Goal: Task Accomplishment & Management: Use online tool/utility

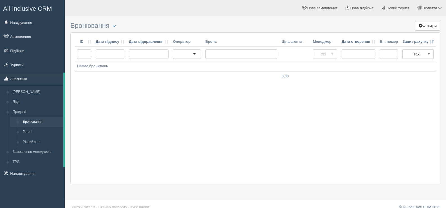
click at [167, 111] on div "ID Дата підпису Дата відправлення Оператор Бронь Ціна агента Менеджер Дата ство…" at bounding box center [255, 108] width 370 height 152
click at [40, 151] on link "Замовлення менеджерів" at bounding box center [36, 152] width 53 height 10
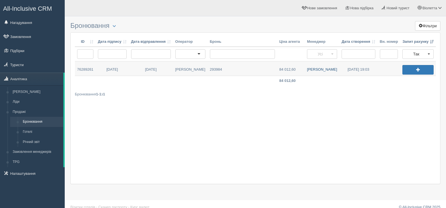
click at [320, 70] on link "Олена Г." at bounding box center [322, 68] width 35 height 14
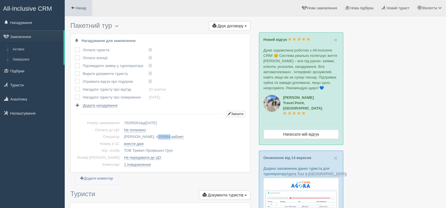
click at [71, 7] on span at bounding box center [73, 8] width 4 height 4
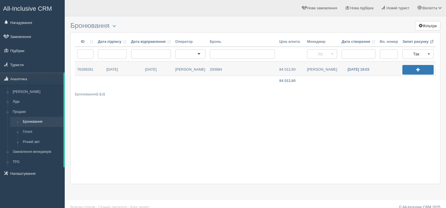
click at [360, 69] on link "[DATE] 19:03" at bounding box center [359, 68] width 38 height 14
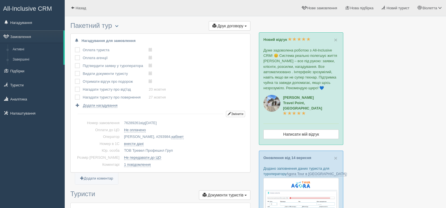
click at [119, 25] on span "button" at bounding box center [116, 25] width 3 height 3
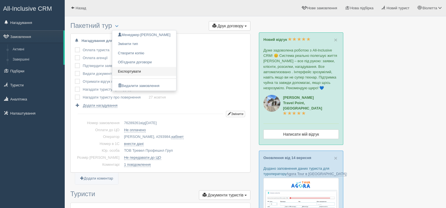
click at [132, 70] on link "Експортувати" at bounding box center [144, 71] width 64 height 9
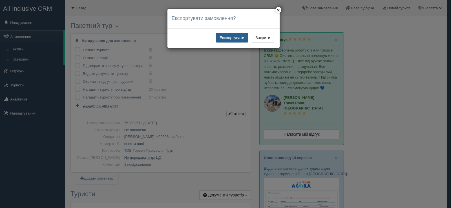
click at [237, 37] on button "Експортувати" at bounding box center [232, 38] width 32 height 10
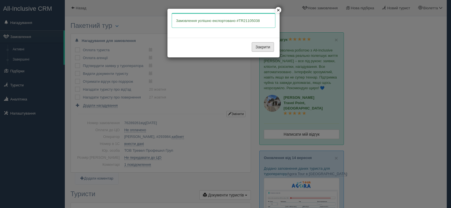
click at [261, 48] on button "Закрити" at bounding box center [263, 47] width 22 height 10
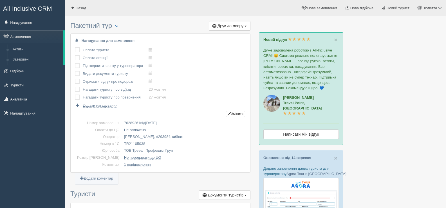
drag, startPoint x: 137, startPoint y: 142, endPoint x: 113, endPoint y: 143, distance: 23.7
click at [122, 143] on td "TR21105038" at bounding box center [184, 144] width 124 height 7
copy td "TR21105038"
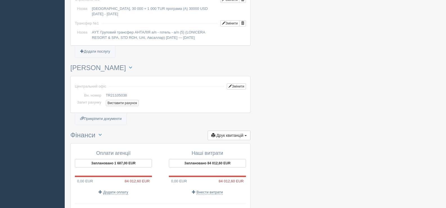
scroll to position [535, 0]
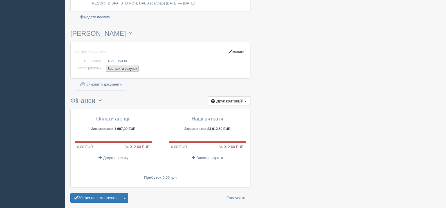
click at [116, 67] on button "Виставити рахунок" at bounding box center [122, 69] width 33 height 6
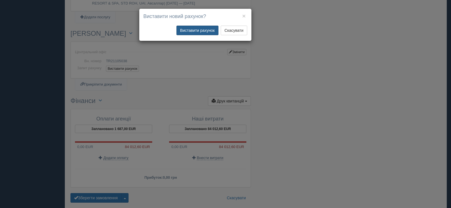
click at [197, 28] on button "Виставити рахунок" at bounding box center [197, 31] width 42 height 10
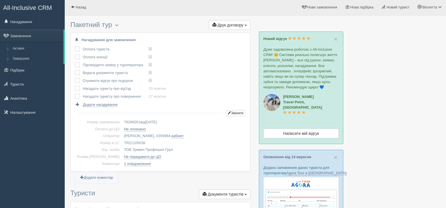
scroll to position [0, 0]
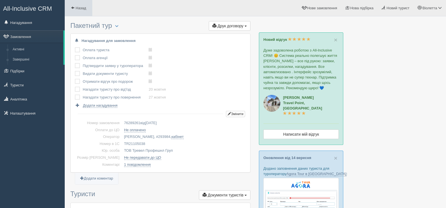
click at [72, 8] on span at bounding box center [73, 8] width 4 height 4
